Goal: Task Accomplishment & Management: Use online tool/utility

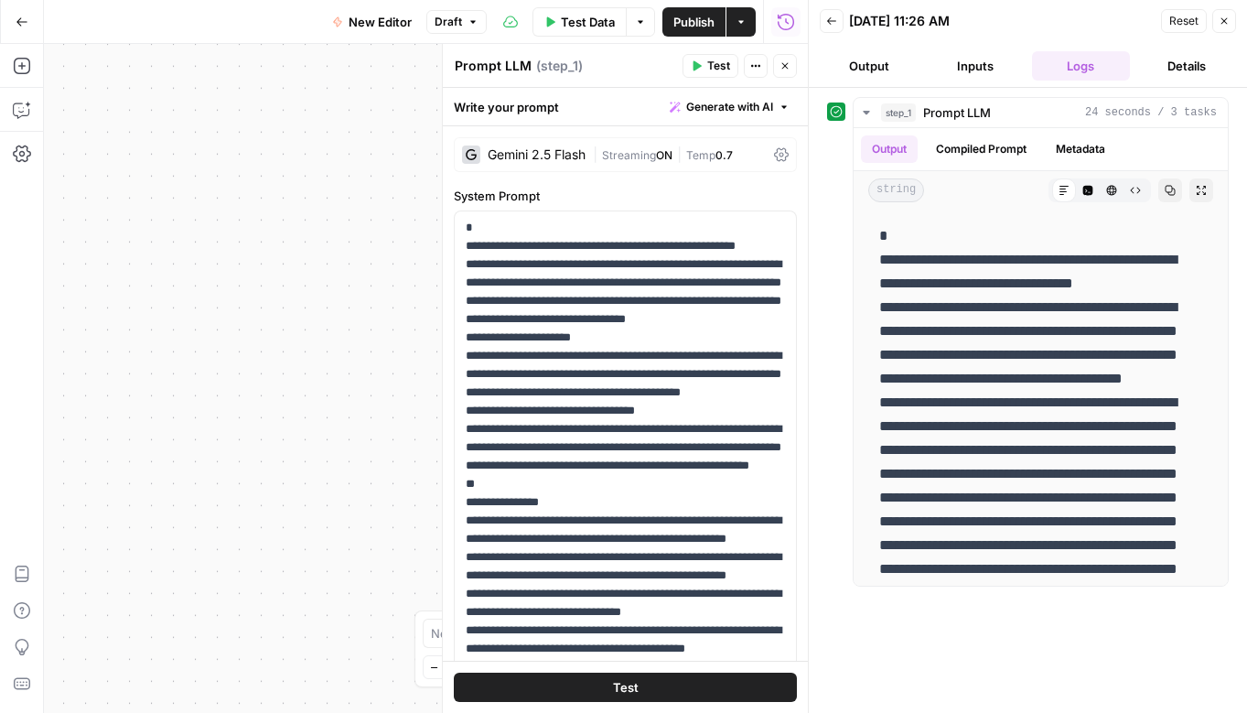
scroll to position [732, 0]
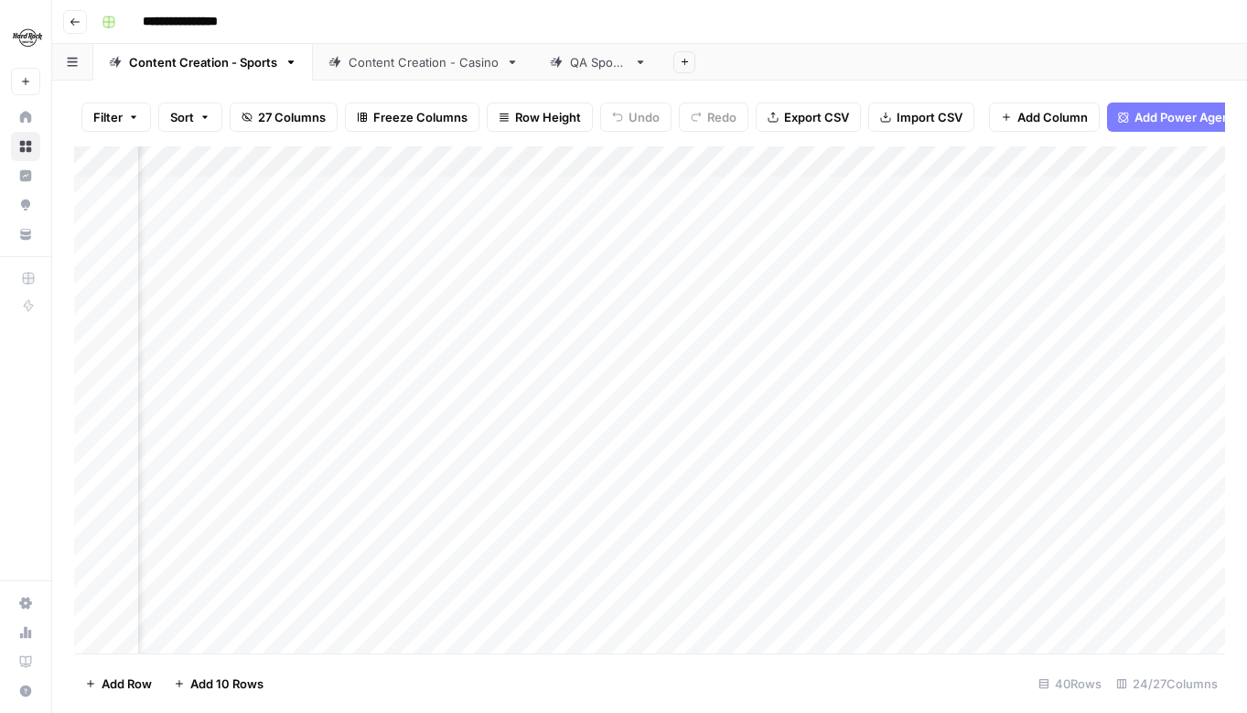
scroll to position [0, 3178]
click at [815, 160] on div "Add Column" at bounding box center [649, 399] width 1151 height 507
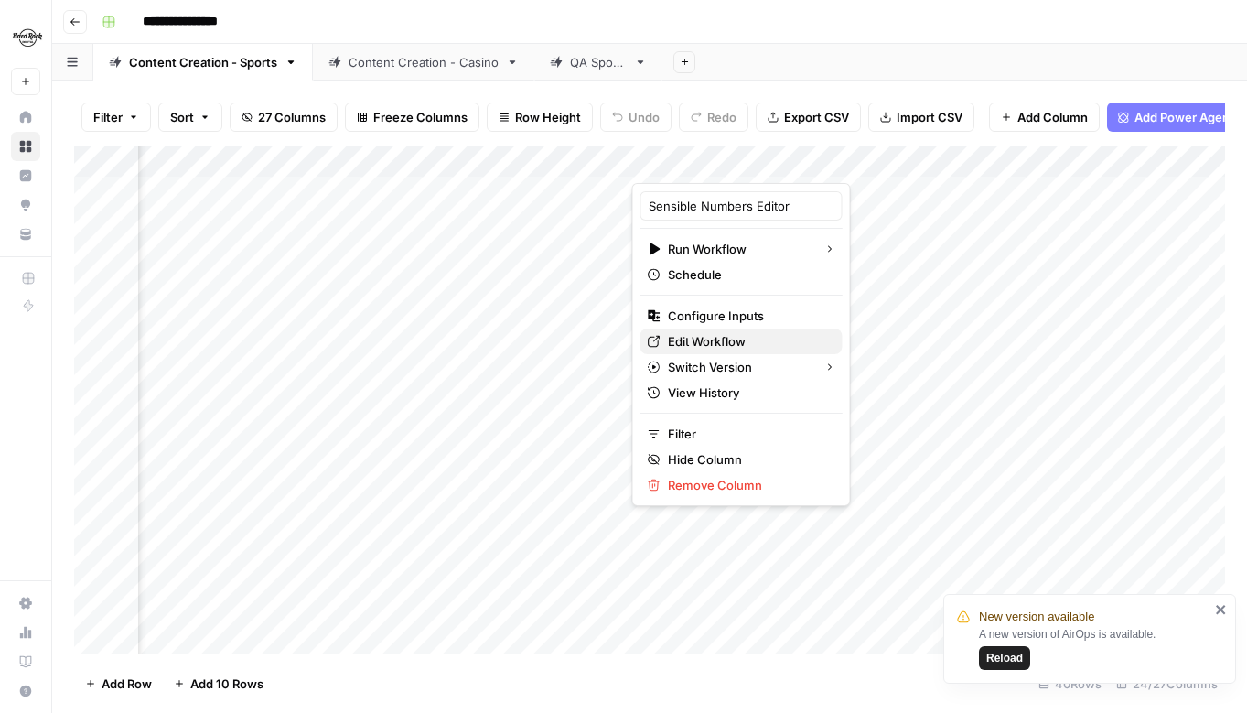
click at [671, 341] on span "Edit Workflow" at bounding box center [748, 341] width 160 height 18
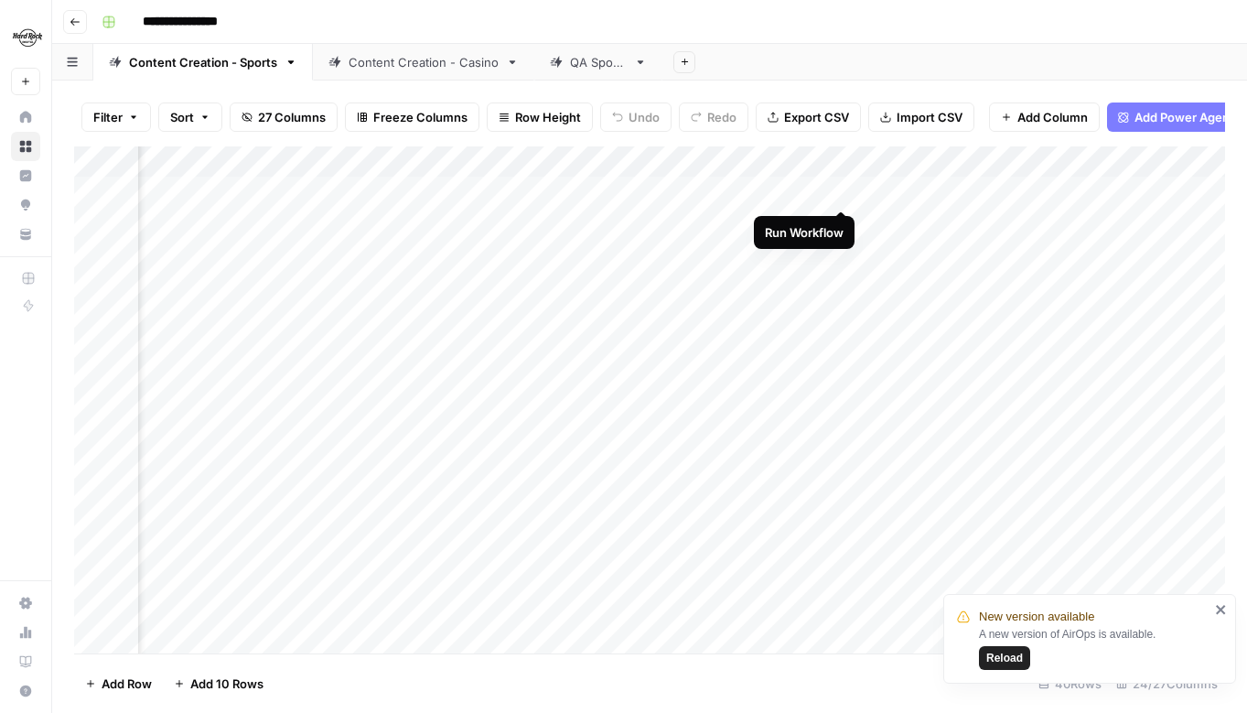
click at [839, 195] on div "Add Column" at bounding box center [649, 399] width 1151 height 507
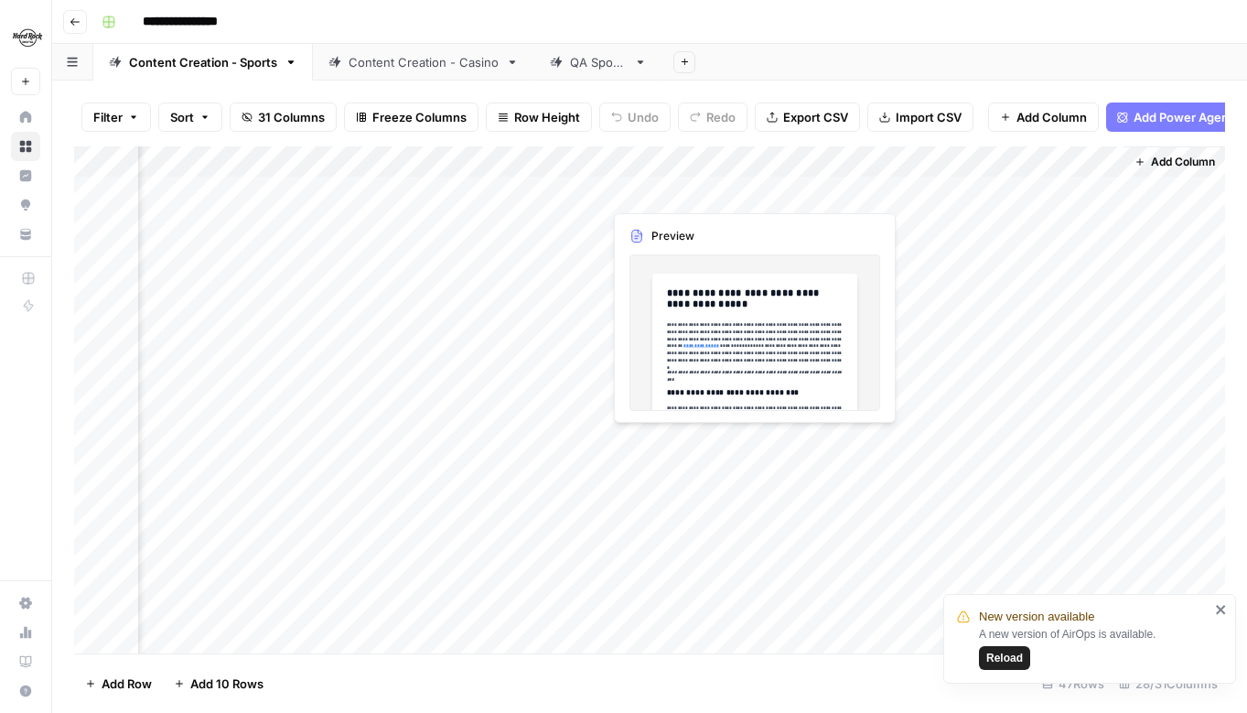
click at [696, 198] on div "Add Column" at bounding box center [649, 399] width 1151 height 507
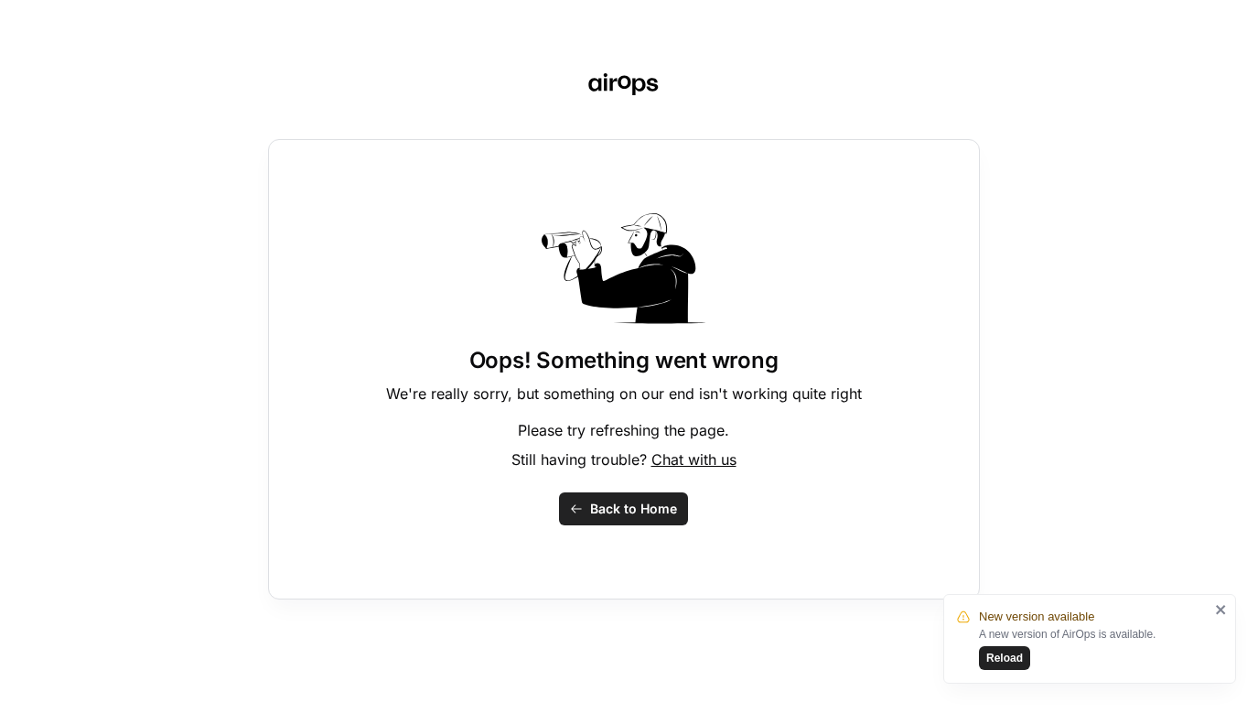
click at [1064, 75] on div "Oops! Something went wrong We're really sorry, but something on our end isn't w…" at bounding box center [623, 356] width 1247 height 713
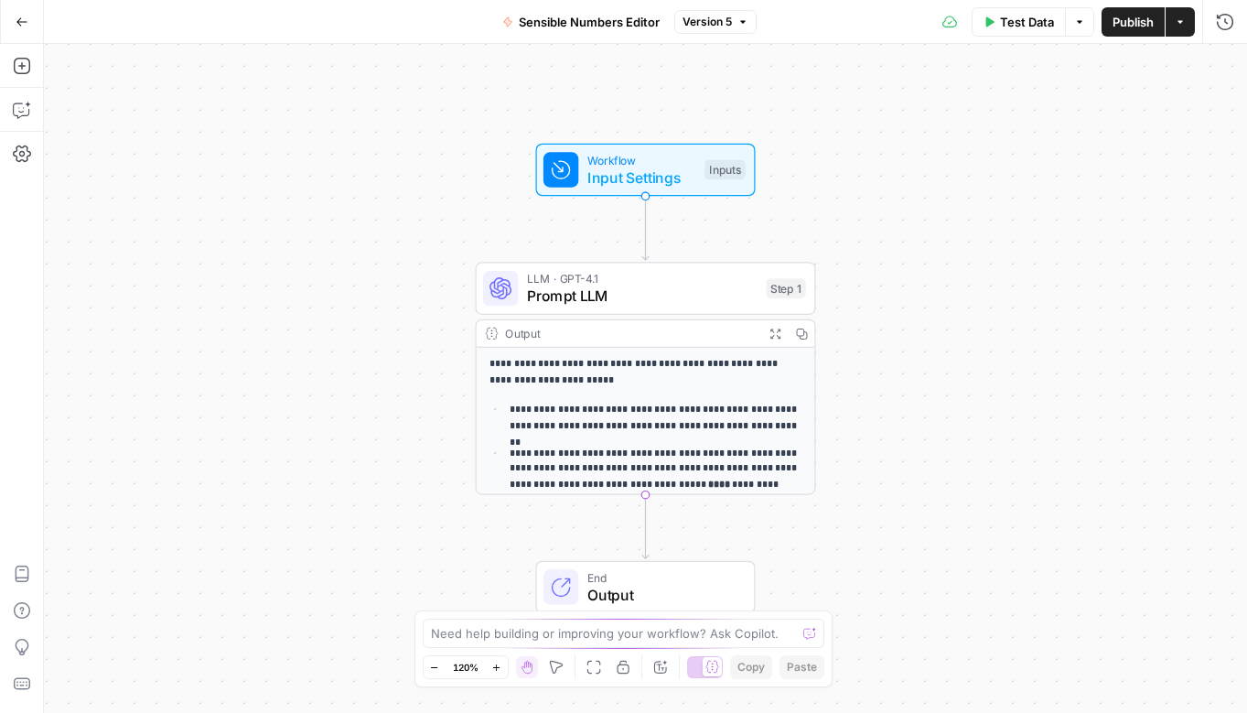
click at [644, 373] on p "**********" at bounding box center [646, 373] width 313 height 32
click at [680, 287] on span "Prompt LLM" at bounding box center [642, 297] width 231 height 22
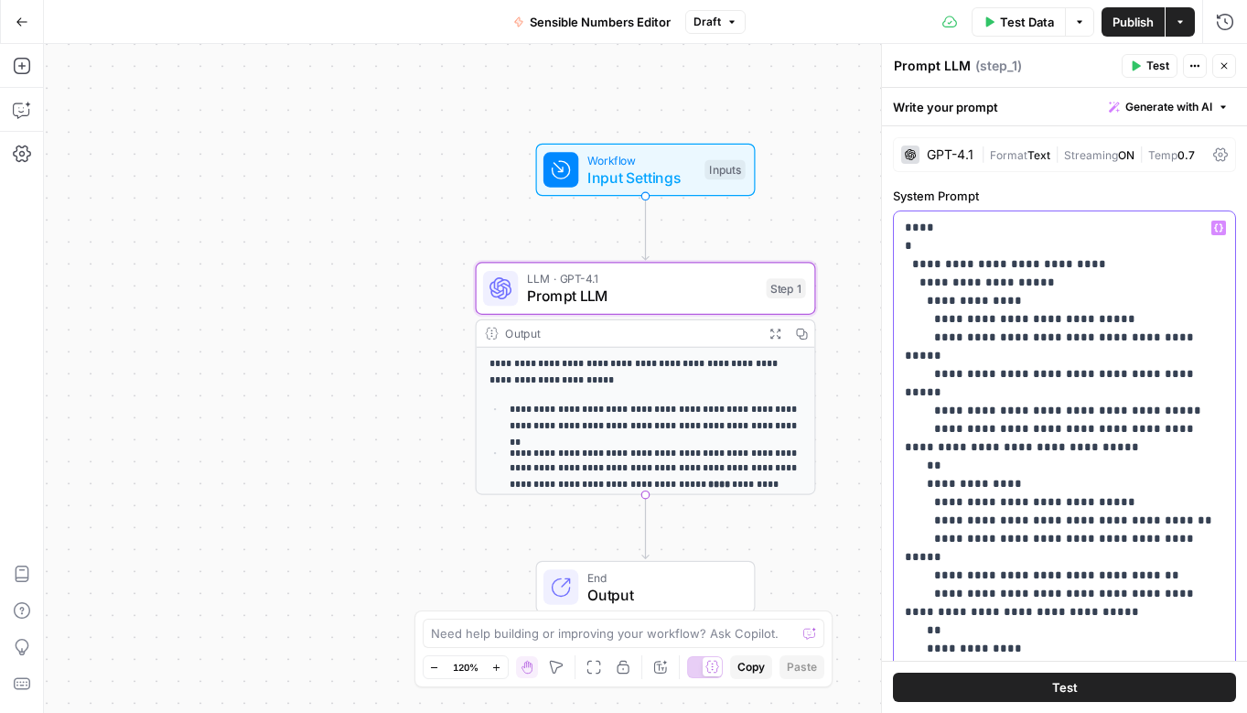
click at [1218, 231] on icon "button" at bounding box center [1219, 227] width 9 height 9
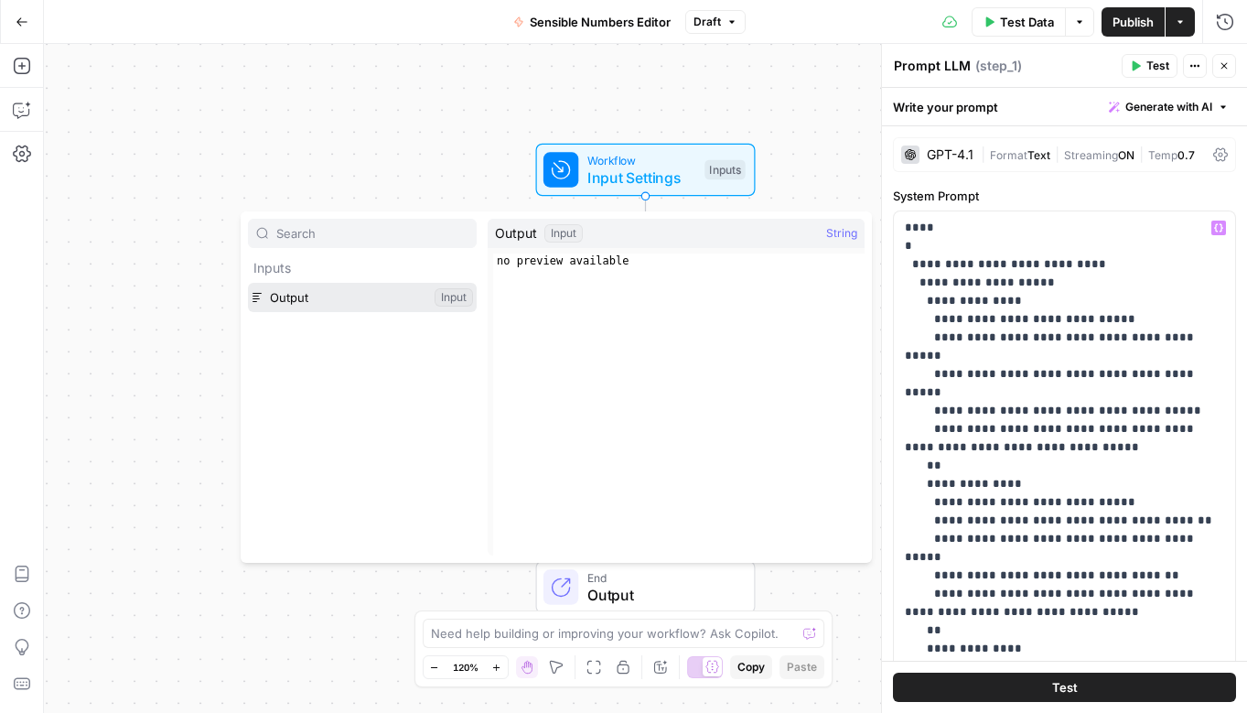
click at [313, 308] on button "Select variable Output" at bounding box center [362, 297] width 229 height 29
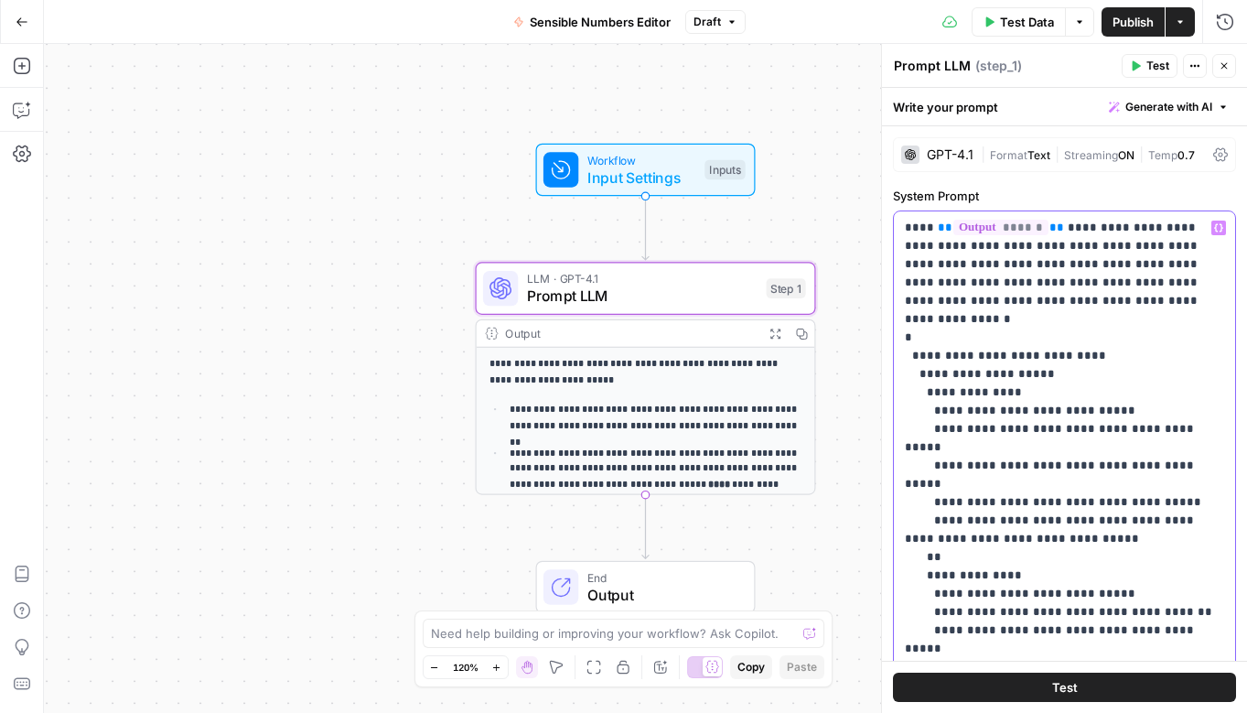
click at [1225, 226] on button "Variables Menu" at bounding box center [1219, 228] width 15 height 15
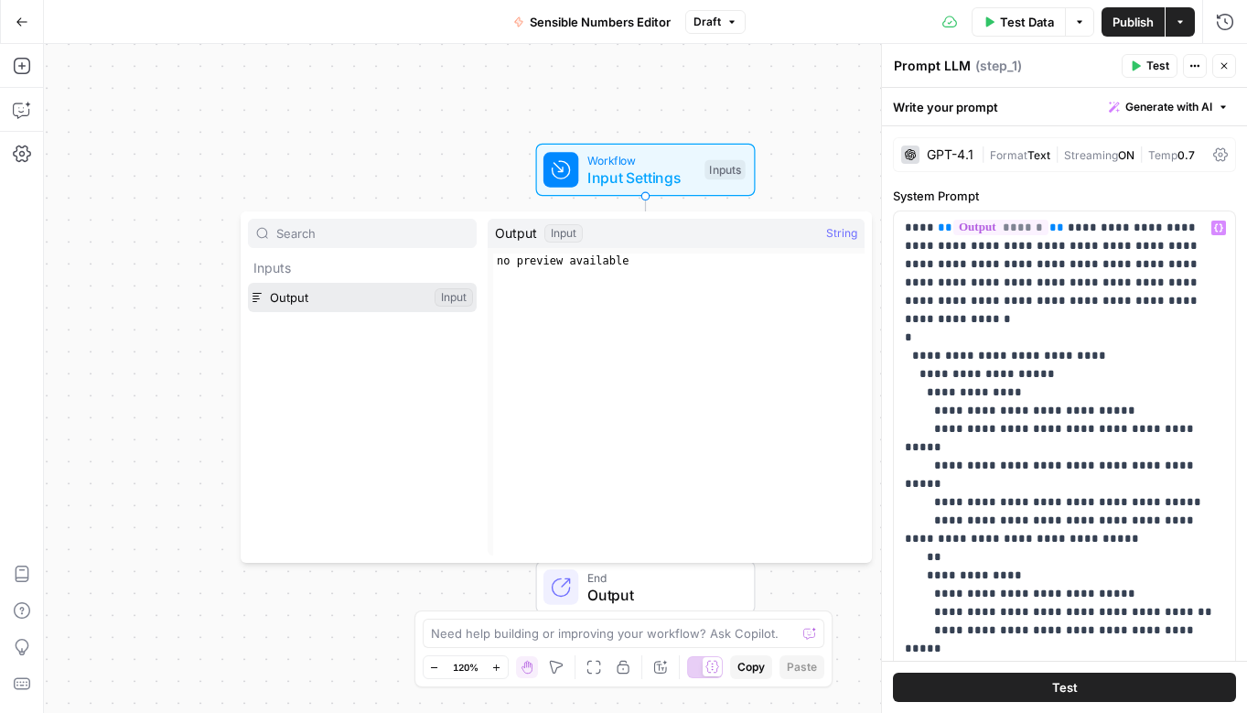
click at [309, 297] on button "Select variable Output" at bounding box center [362, 297] width 229 height 29
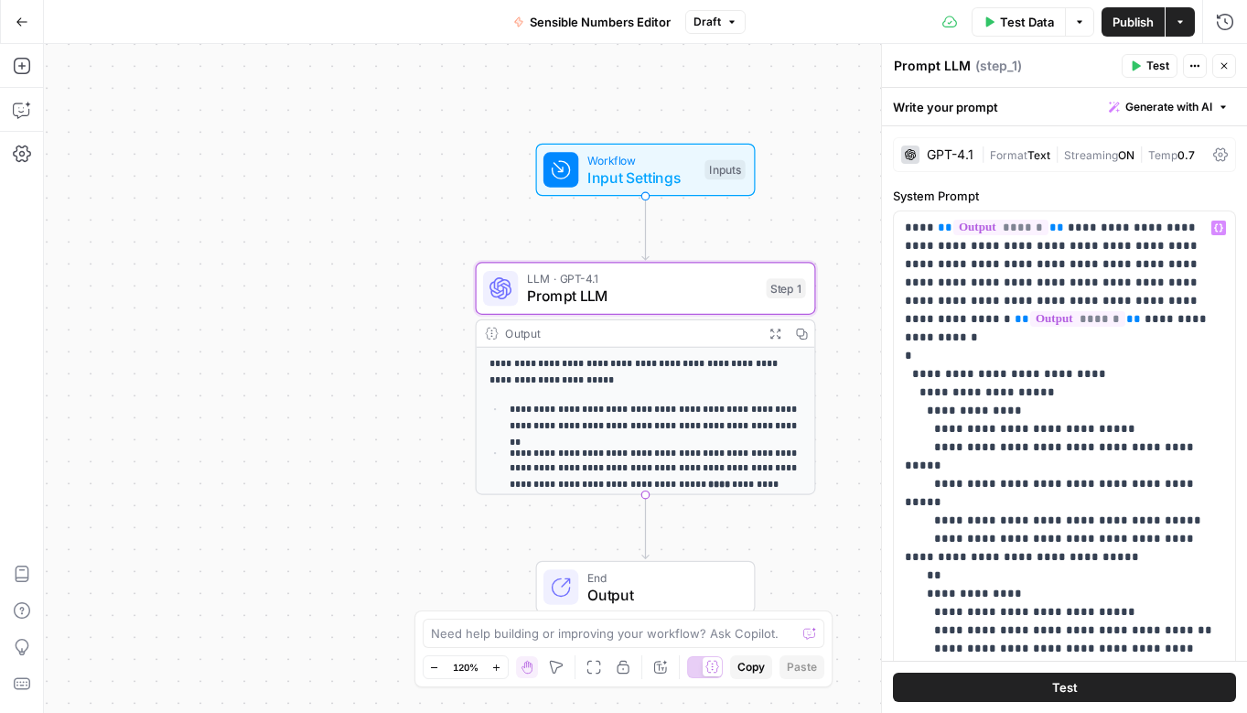
click at [1118, 16] on span "Publish" at bounding box center [1133, 22] width 41 height 18
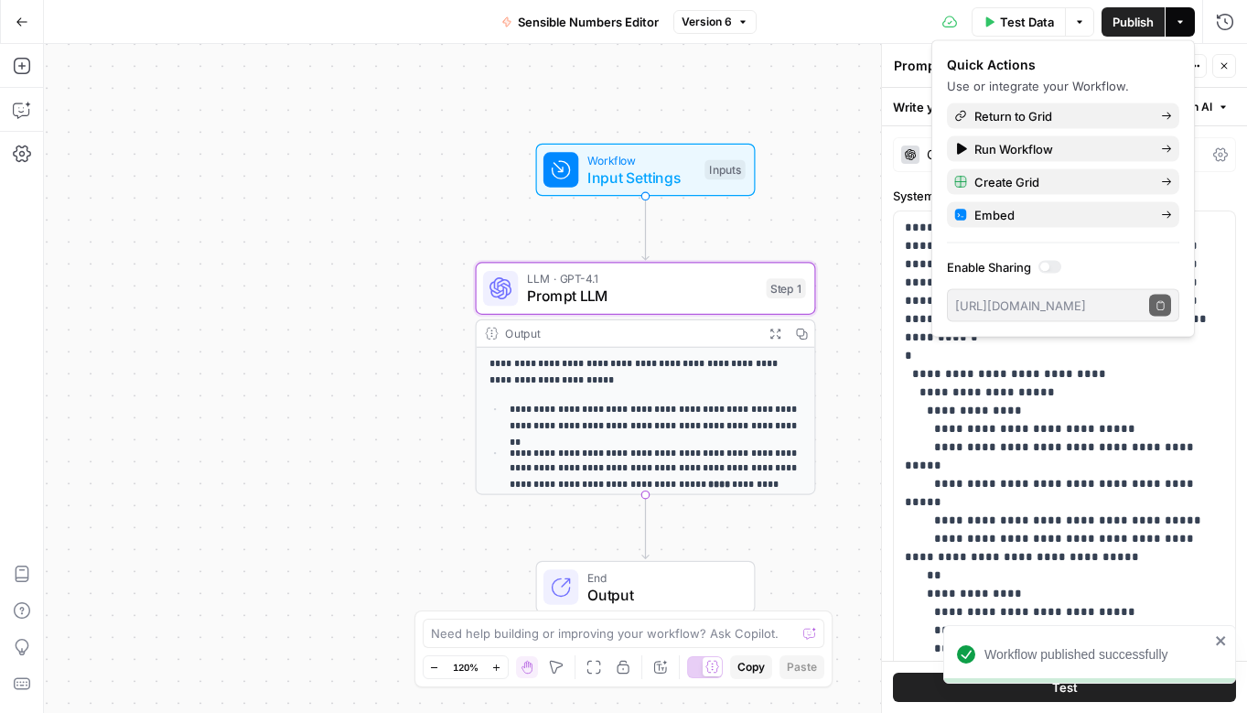
click at [584, 13] on span "Sensible Numbers Editor" at bounding box center [588, 22] width 141 height 18
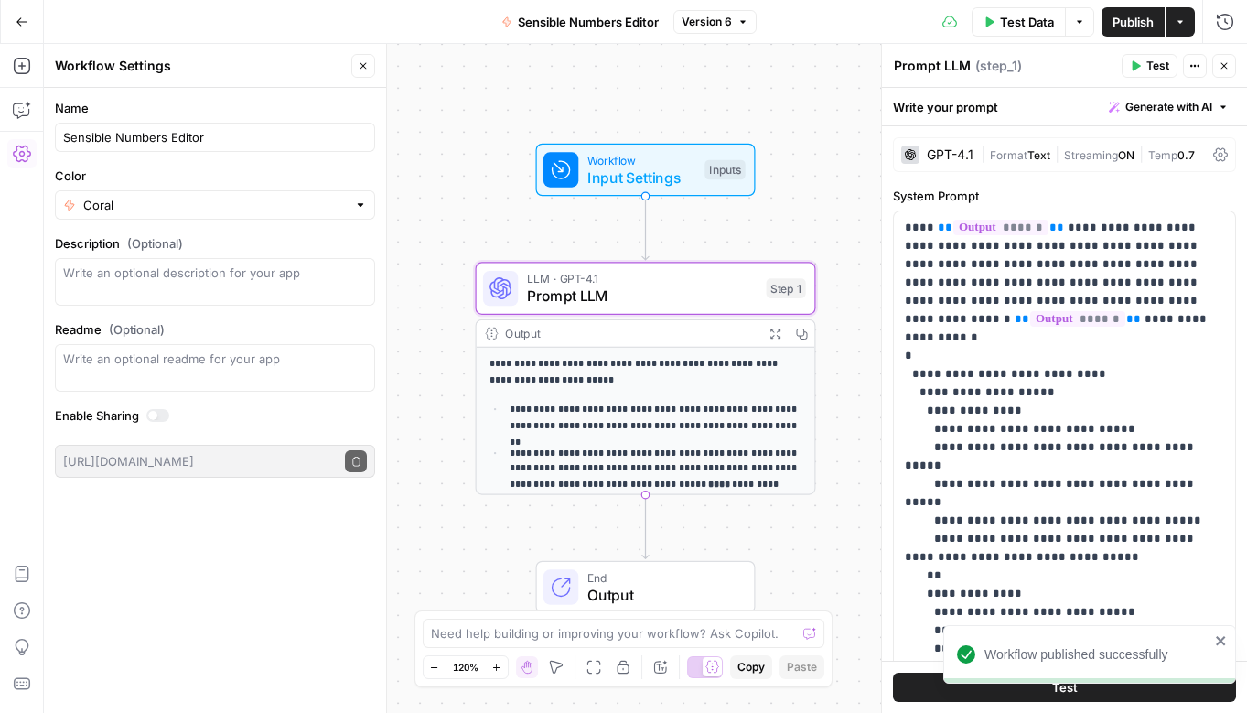
click at [584, 13] on span "Sensible Numbers Editor" at bounding box center [588, 22] width 141 height 18
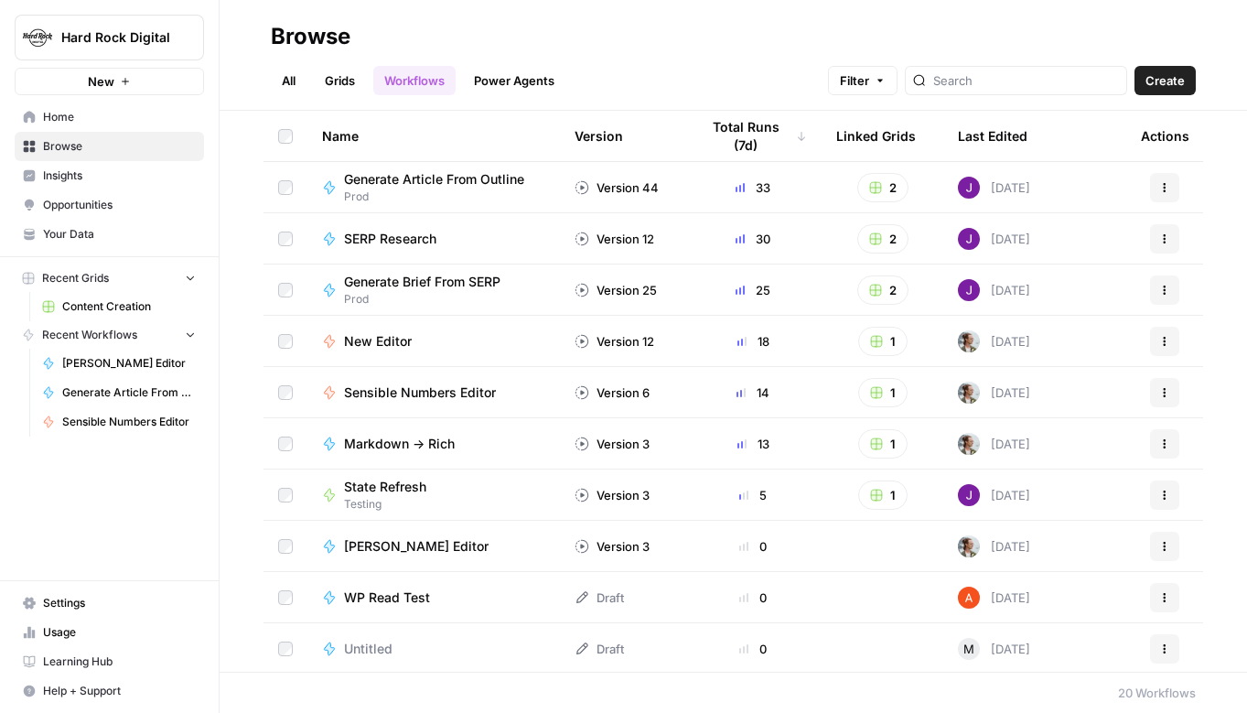
click at [109, 289] on button "Recent Grids" at bounding box center [109, 278] width 189 height 27
click at [116, 274] on button "Recent Grids" at bounding box center [109, 278] width 189 height 27
click at [92, 309] on span "Content Creation" at bounding box center [129, 306] width 134 height 16
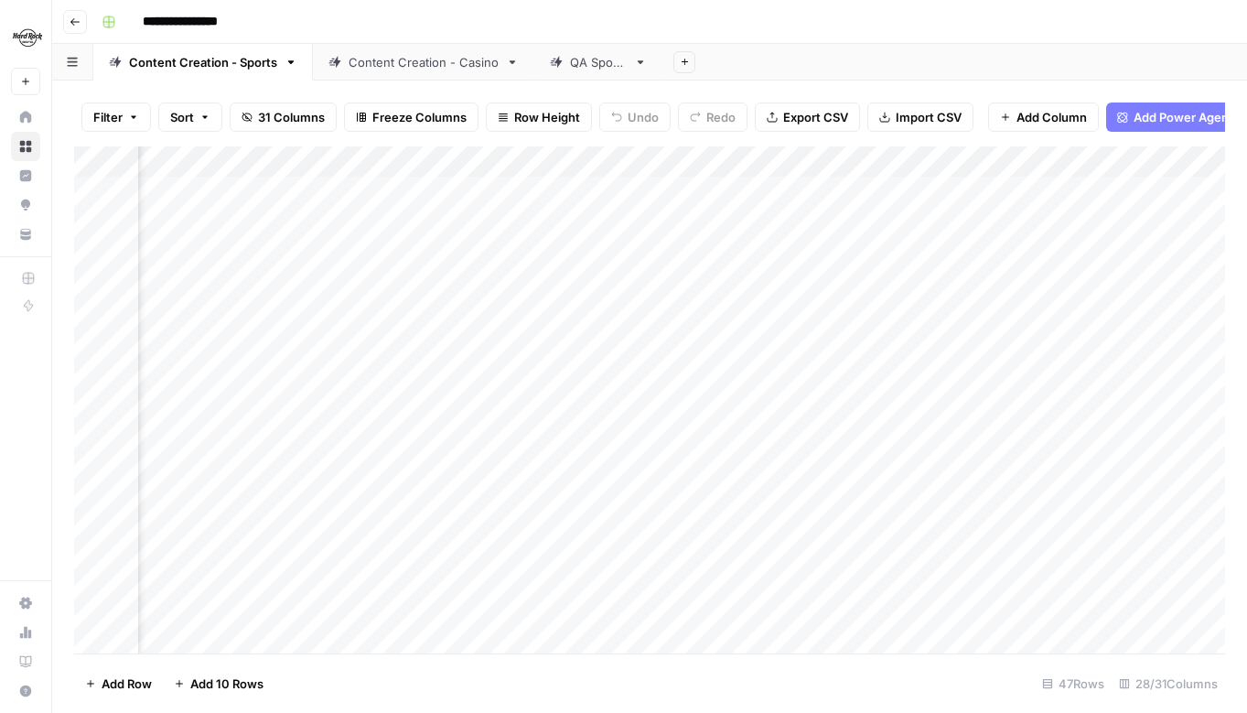
scroll to position [1, 3066]
click at [730, 189] on div "Add Column" at bounding box center [649, 399] width 1151 height 507
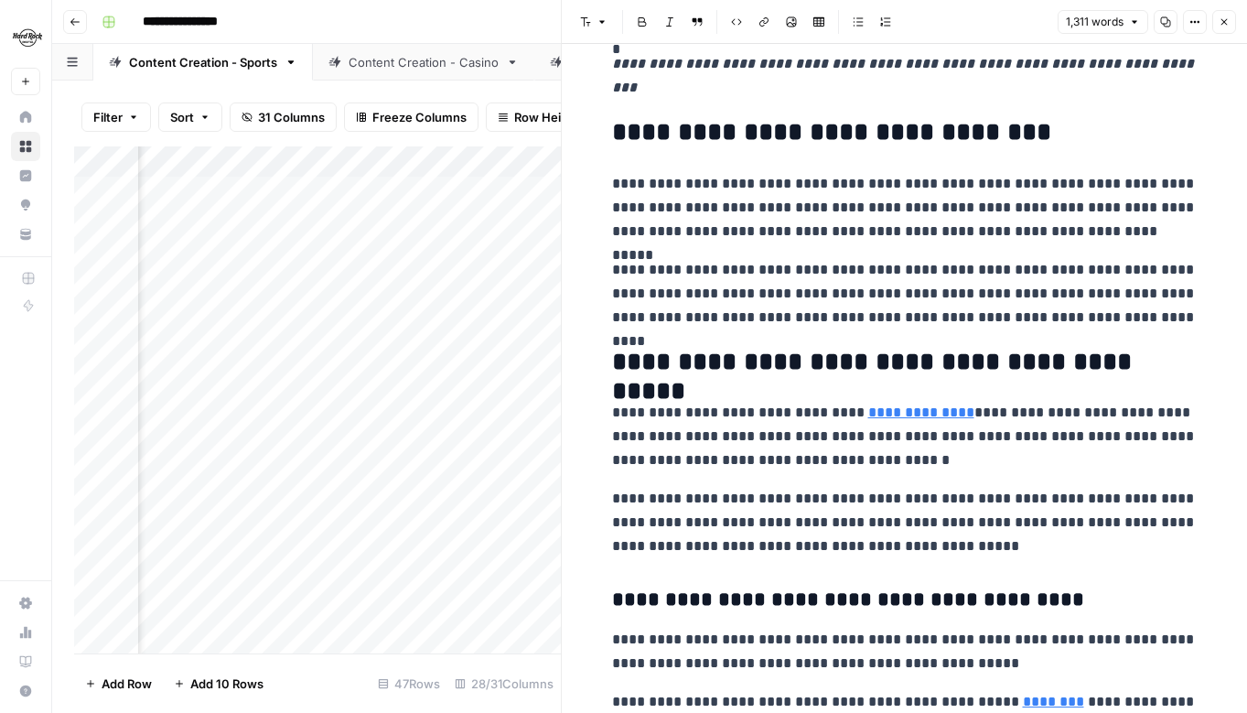
scroll to position [357, 0]
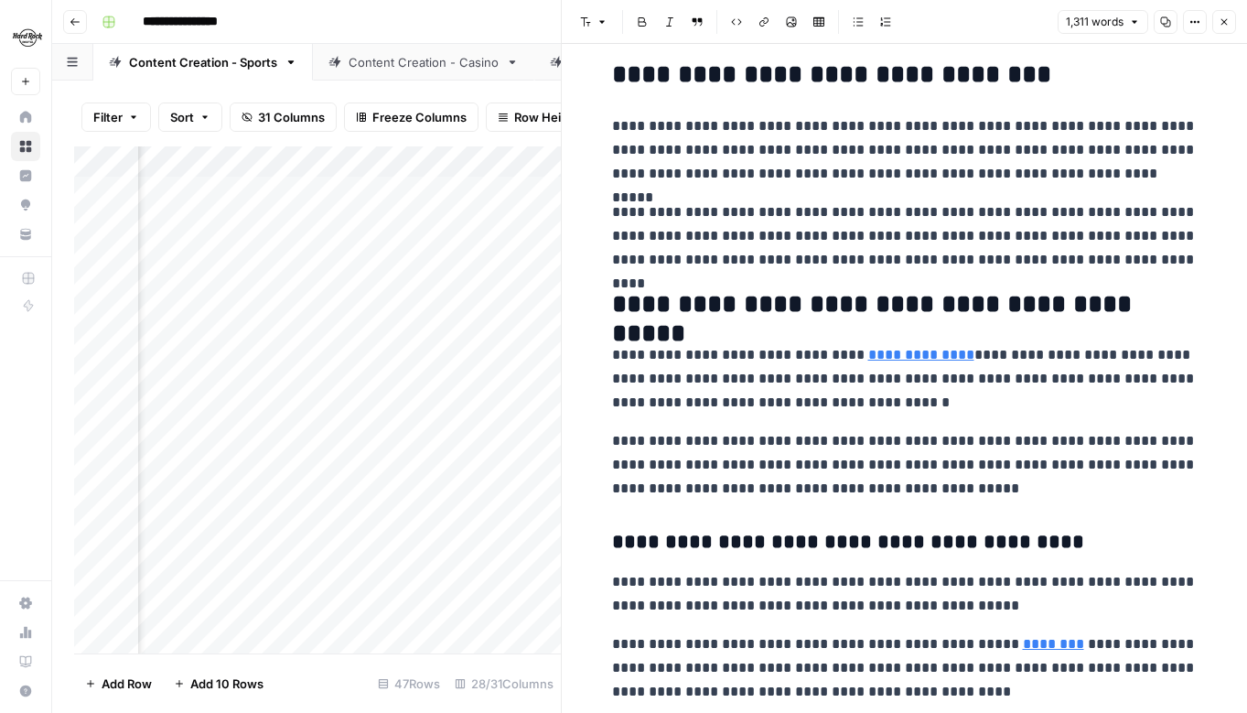
click at [1223, 16] on icon "button" at bounding box center [1224, 21] width 11 height 11
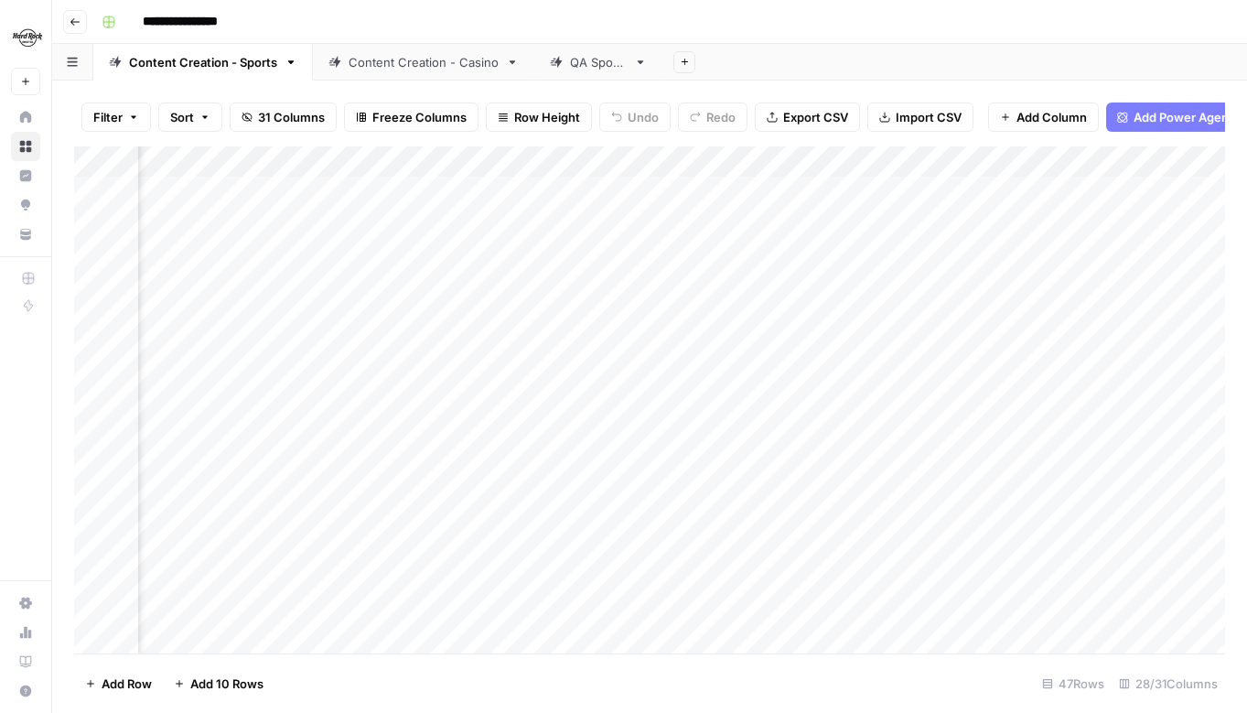
scroll to position [4, 3066]
click at [808, 169] on div "Add Column" at bounding box center [649, 399] width 1151 height 507
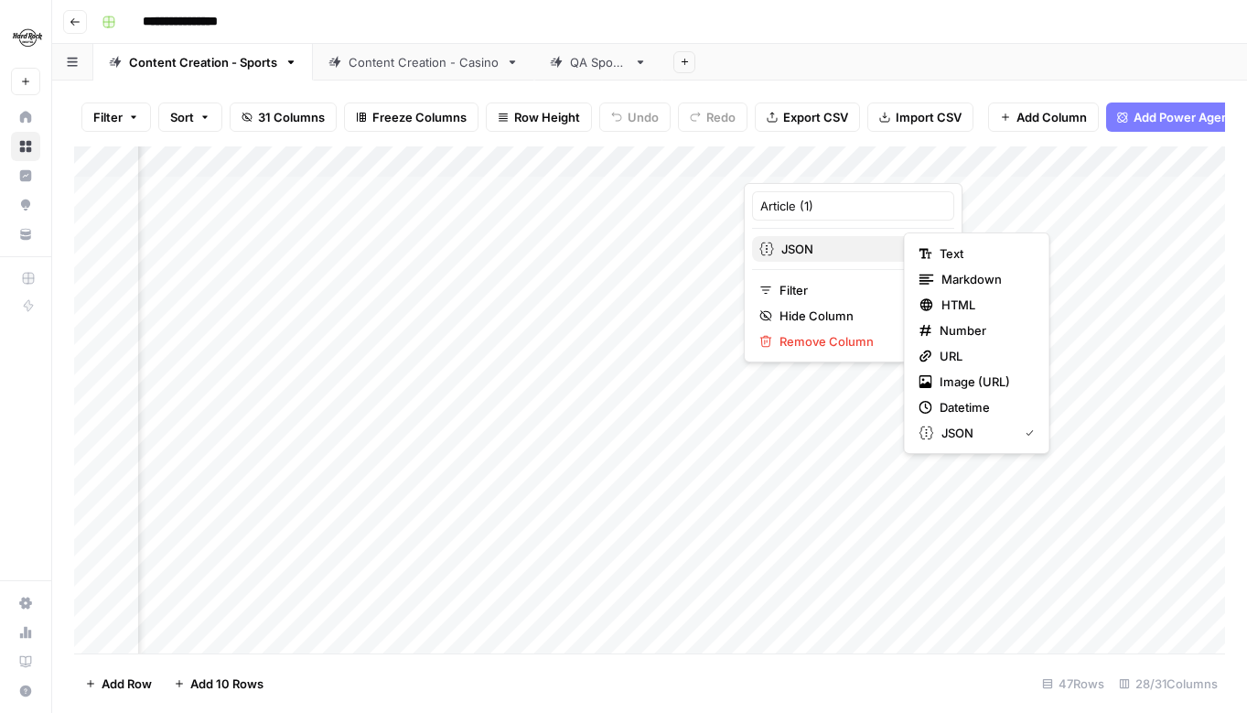
click at [844, 249] on span "JSON" at bounding box center [852, 249] width 140 height 18
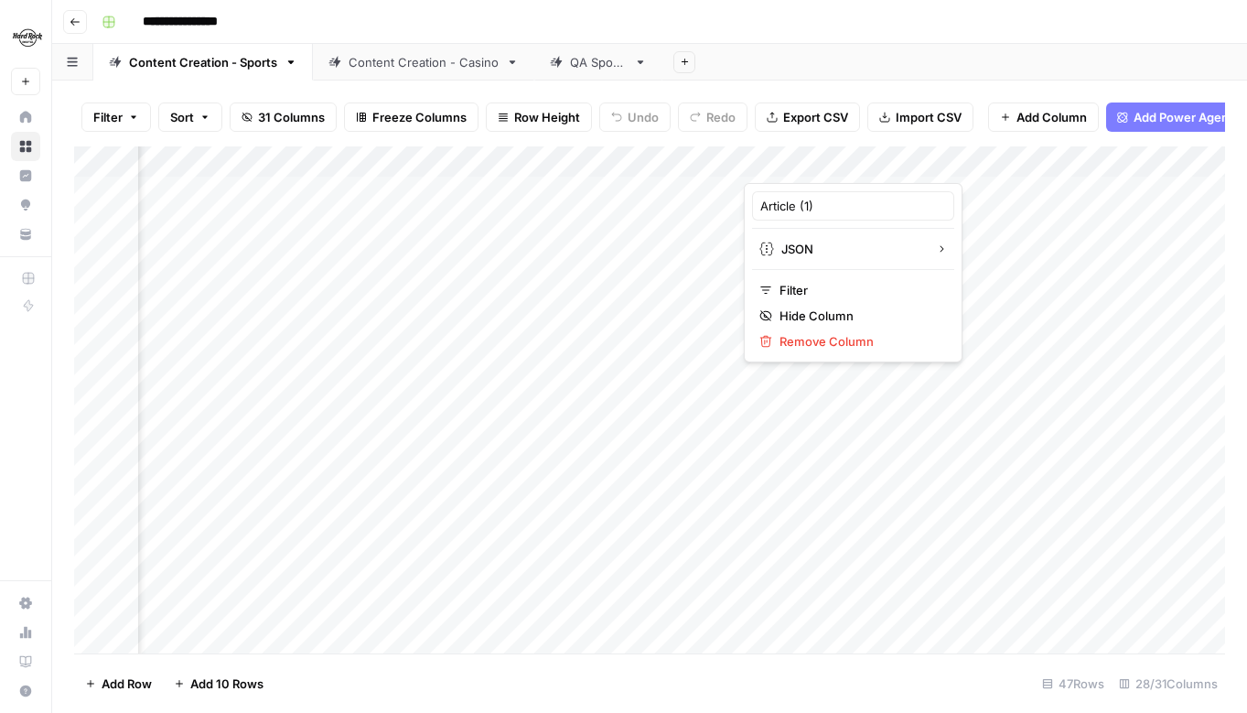
click at [813, 188] on div "Article (1) JSON Filter Hide Column Remove Column" at bounding box center [853, 272] width 219 height 179
click at [826, 154] on div at bounding box center [827, 164] width 166 height 37
click at [930, 27] on div "**********" at bounding box center [661, 21] width 1135 height 29
click at [895, 159] on div "Add Column" at bounding box center [649, 399] width 1151 height 507
click at [819, 343] on span "Remove Column" at bounding box center [860, 341] width 160 height 18
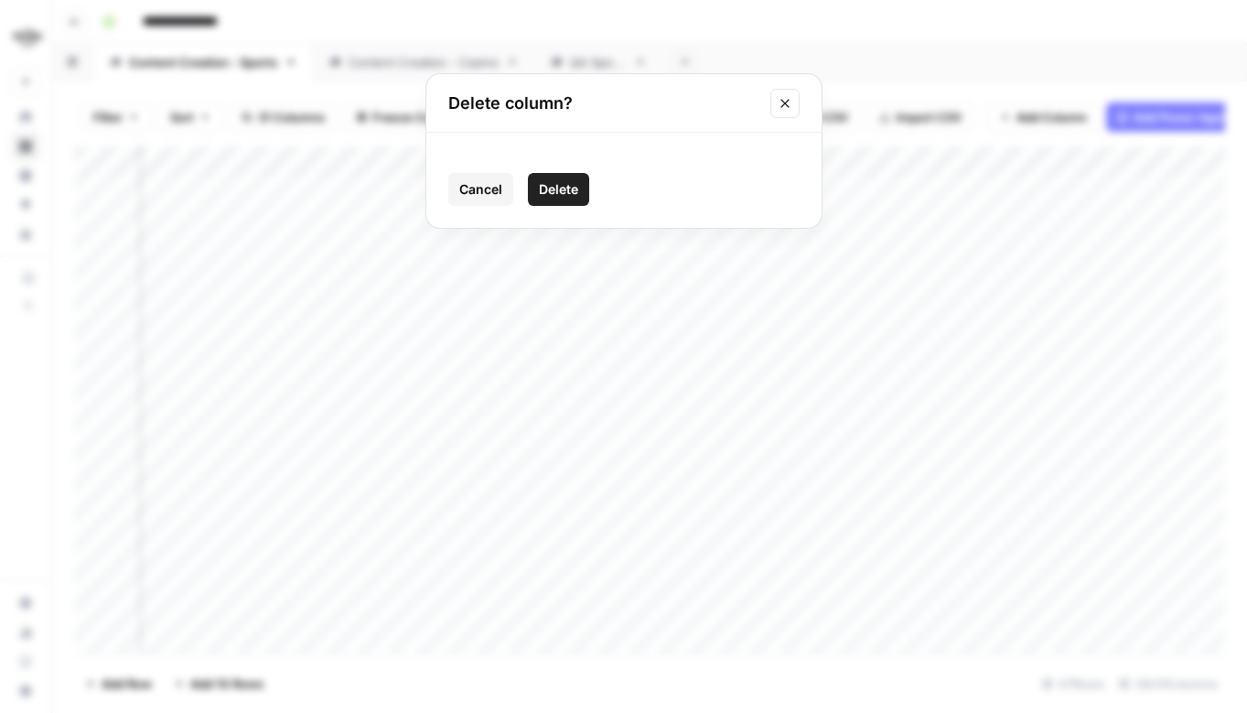
click at [557, 183] on span "Delete" at bounding box center [558, 189] width 39 height 18
